Goal: Book appointment/travel/reservation

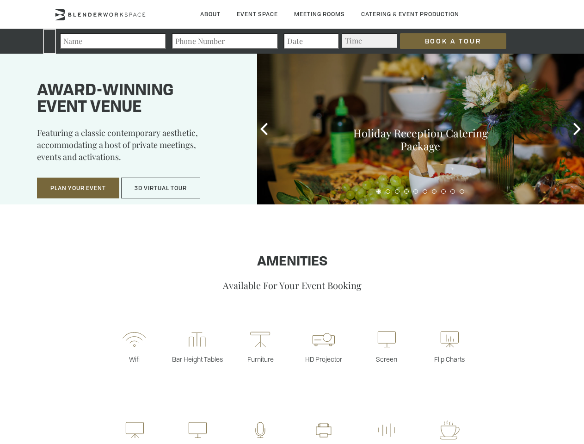
click at [446, 41] on input "Book a Tour" at bounding box center [453, 41] width 106 height 16
click at [78, 188] on button "Plan Your Event" at bounding box center [78, 187] width 82 height 21
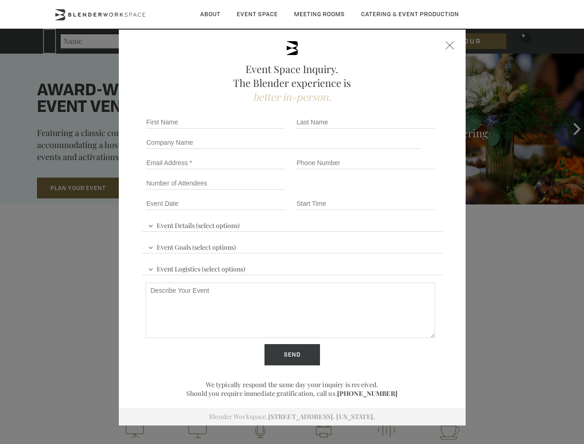
click at [161, 188] on input "Number of Attendees" at bounding box center [215, 183] width 139 height 13
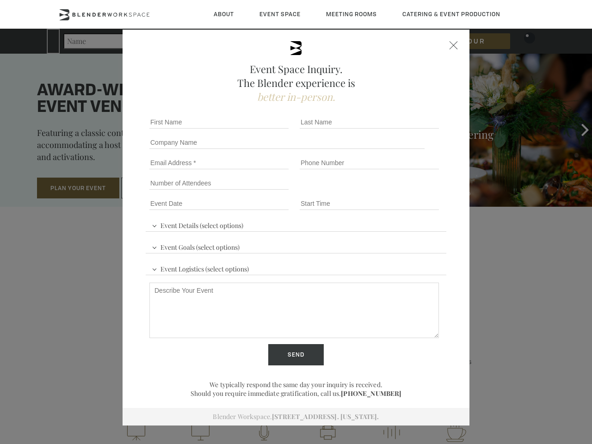
click at [264, 129] on div "First name *" at bounding box center [221, 122] width 150 height 20
click at [577, 129] on div "Event Space Inquiry. The Blender experience is better in-person. Event Details …" at bounding box center [296, 222] width 592 height 444
click at [379, 191] on fieldset "Number of Attendees Budget Range" at bounding box center [296, 183] width 300 height 20
click at [388, 191] on fieldset "Number of Attendees Budget Range" at bounding box center [296, 183] width 300 height 20
click at [397, 191] on fieldset "Number of Attendees Budget Range" at bounding box center [296, 183] width 300 height 20
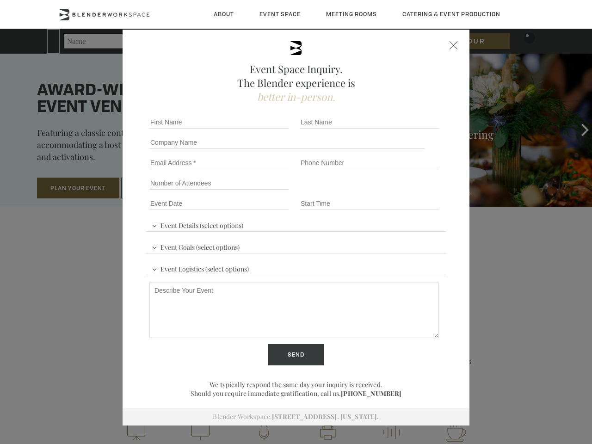
click at [406, 191] on fieldset "Number of Attendees Budget Range" at bounding box center [296, 183] width 300 height 20
click at [416, 191] on fieldset "Number of Attendees Budget Range" at bounding box center [296, 183] width 300 height 20
